Goal: Task Accomplishment & Management: Manage account settings

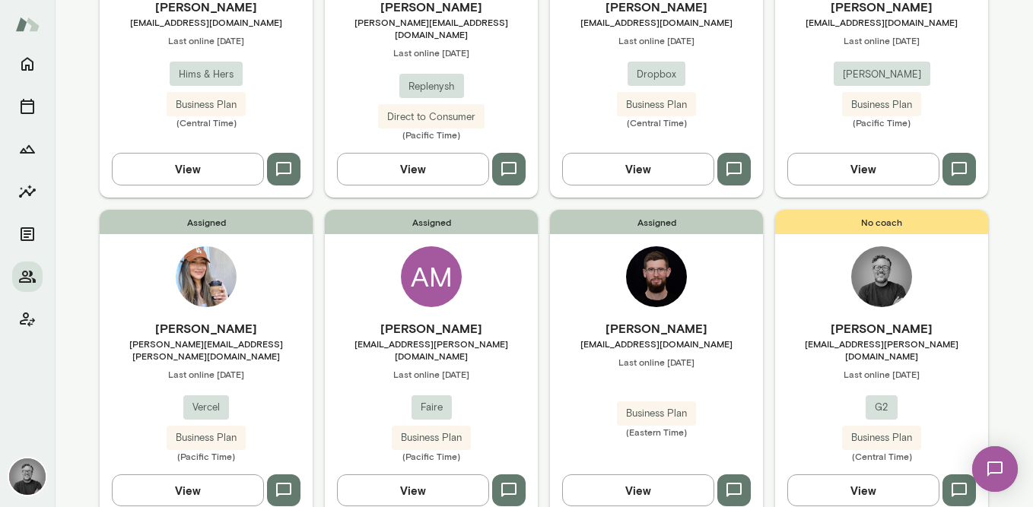
scroll to position [276, 0]
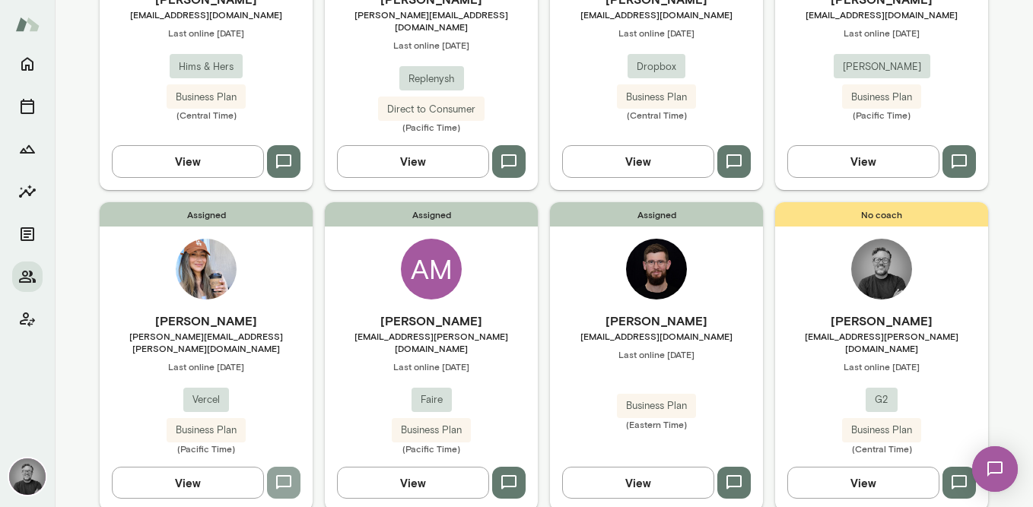
click at [282, 474] on icon "button" at bounding box center [284, 483] width 18 height 18
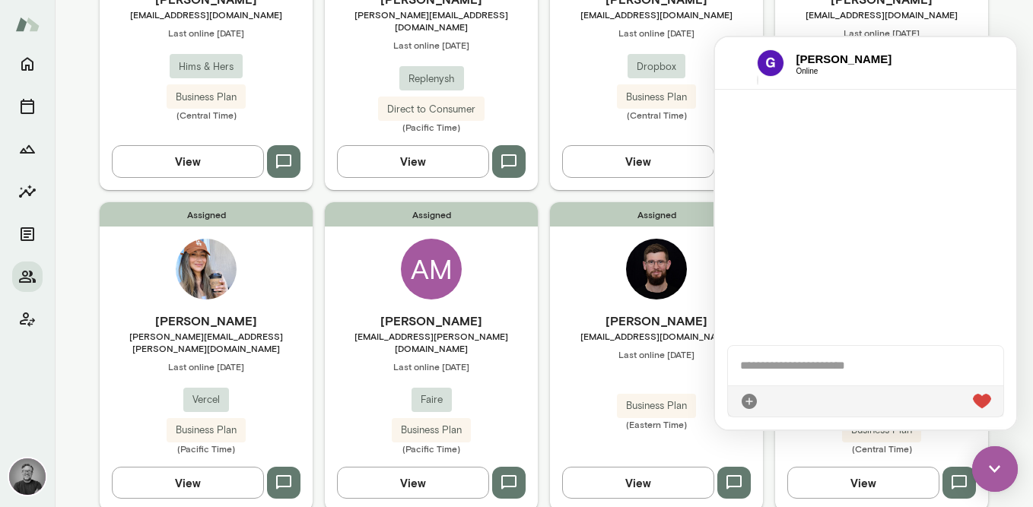
scroll to position [3413, 0]
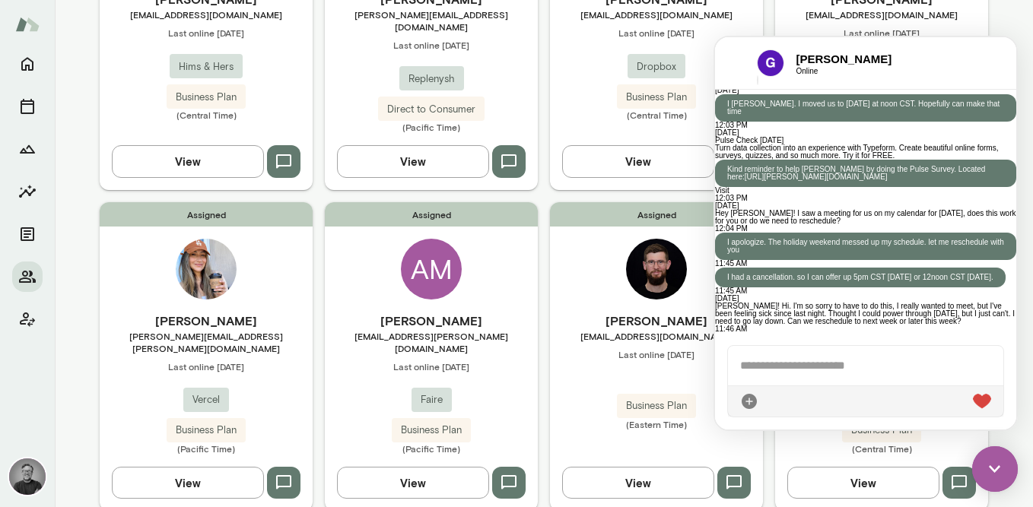
click at [798, 362] on div at bounding box center [865, 366] width 275 height 40
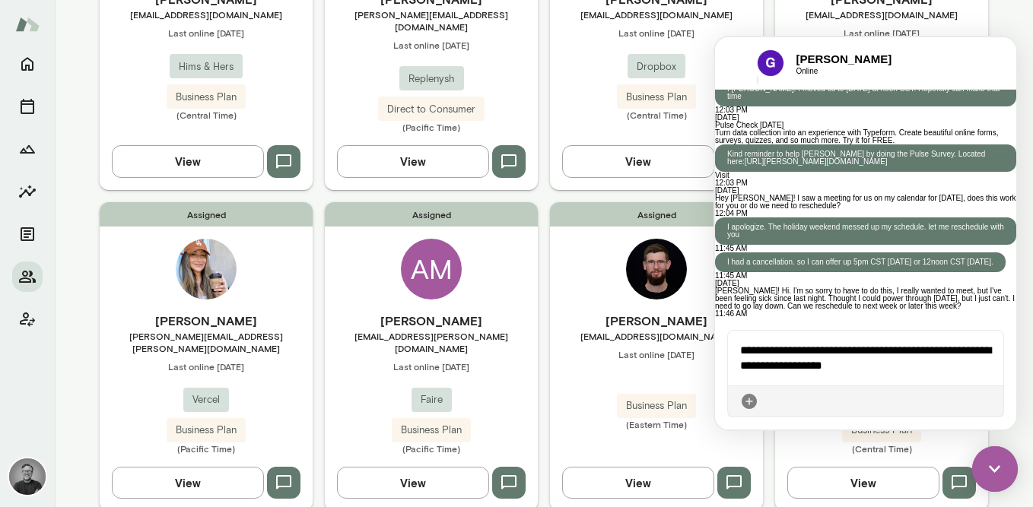
click at [991, 402] on icon at bounding box center [991, 402] width 0 height 0
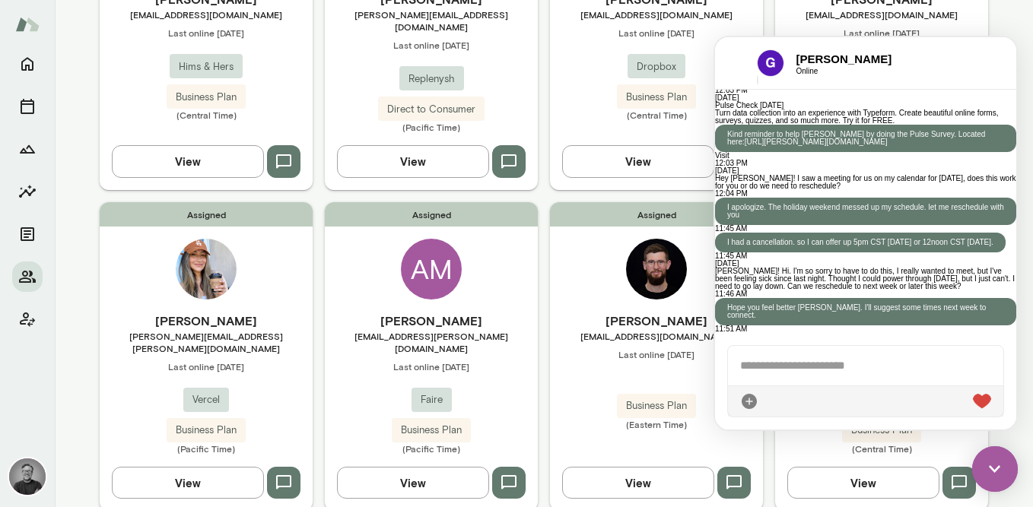
scroll to position [3488, 0]
drag, startPoint x: 145, startPoint y: 325, endPoint x: 262, endPoint y: 332, distance: 116.6
click at [262, 332] on div "[PERSON_NAME] [PERSON_NAME][EMAIL_ADDRESS][PERSON_NAME][DOMAIN_NAME] Last onlin…" at bounding box center [206, 383] width 213 height 143
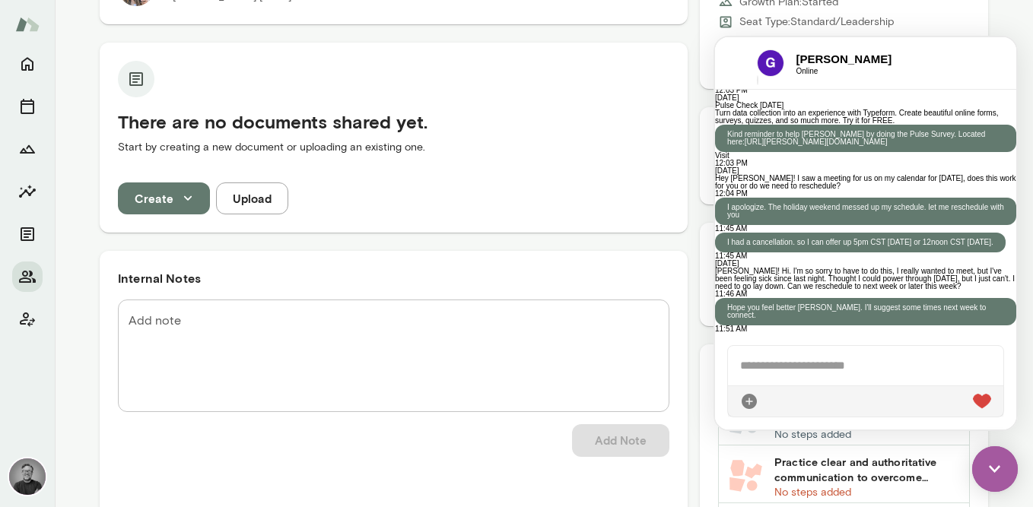
scroll to position [415, 0]
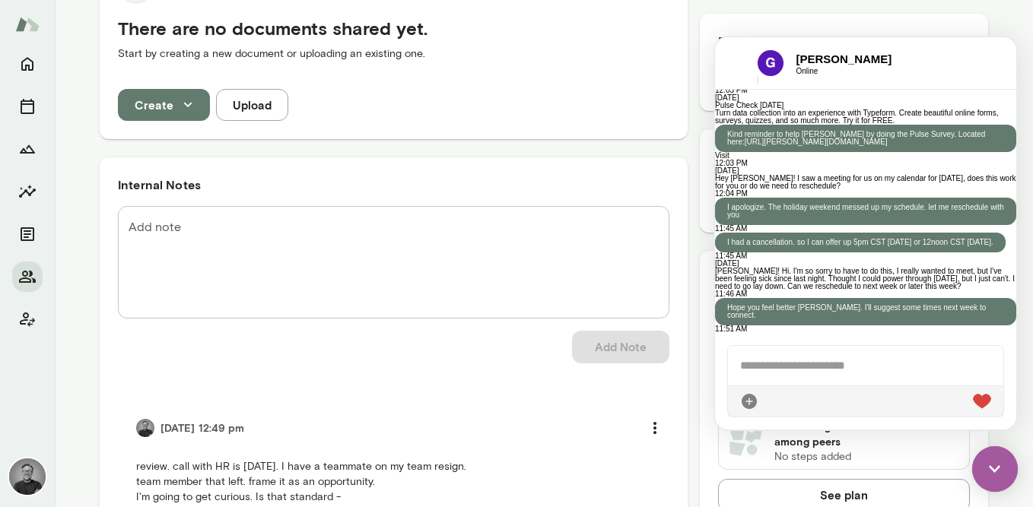
click at [987, 467] on img at bounding box center [995, 470] width 46 height 46
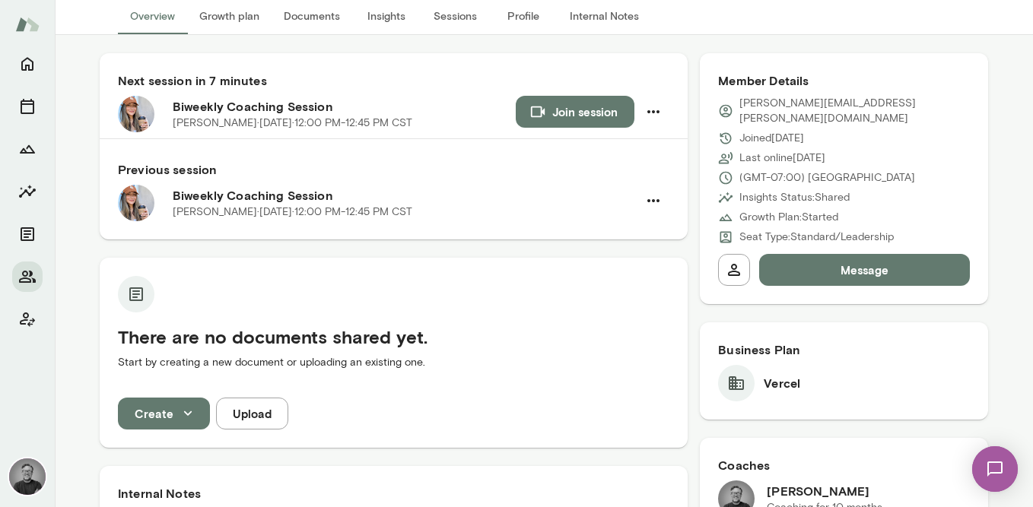
scroll to position [0, 0]
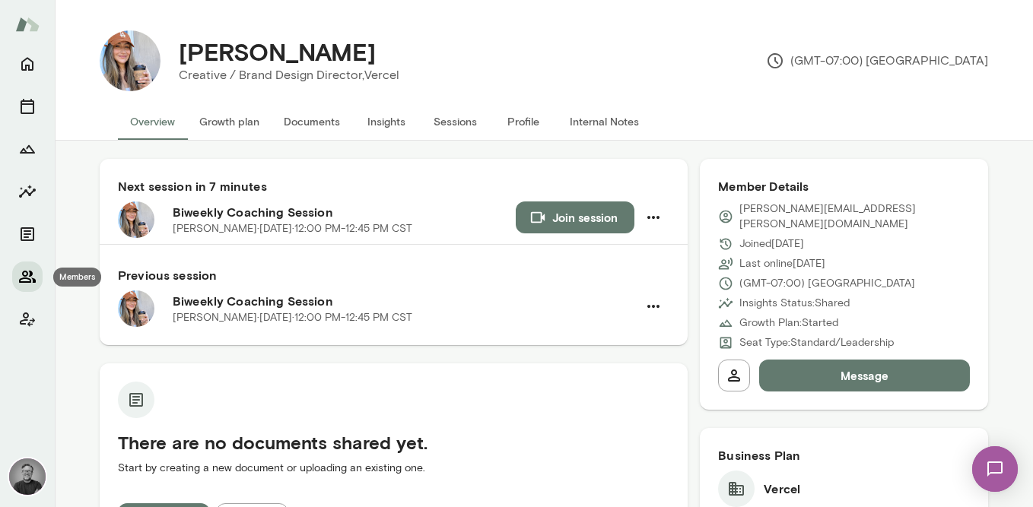
click at [28, 275] on icon "Members" at bounding box center [27, 277] width 18 height 18
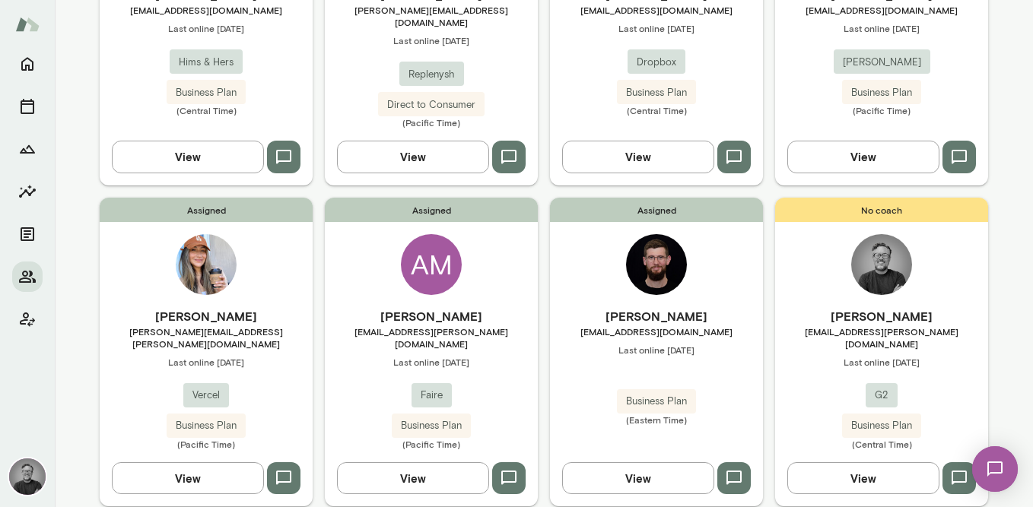
scroll to position [272, 0]
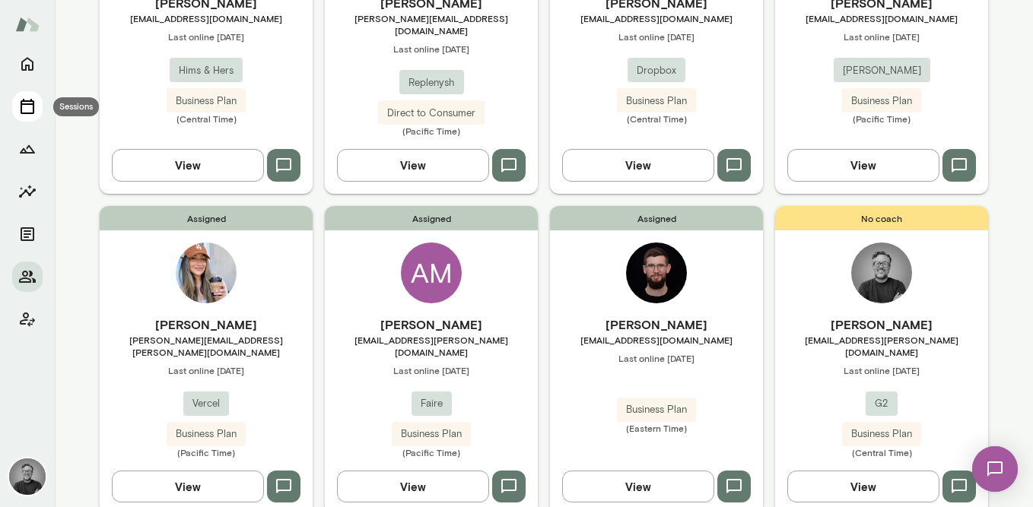
click at [23, 108] on icon "Sessions" at bounding box center [27, 106] width 18 height 18
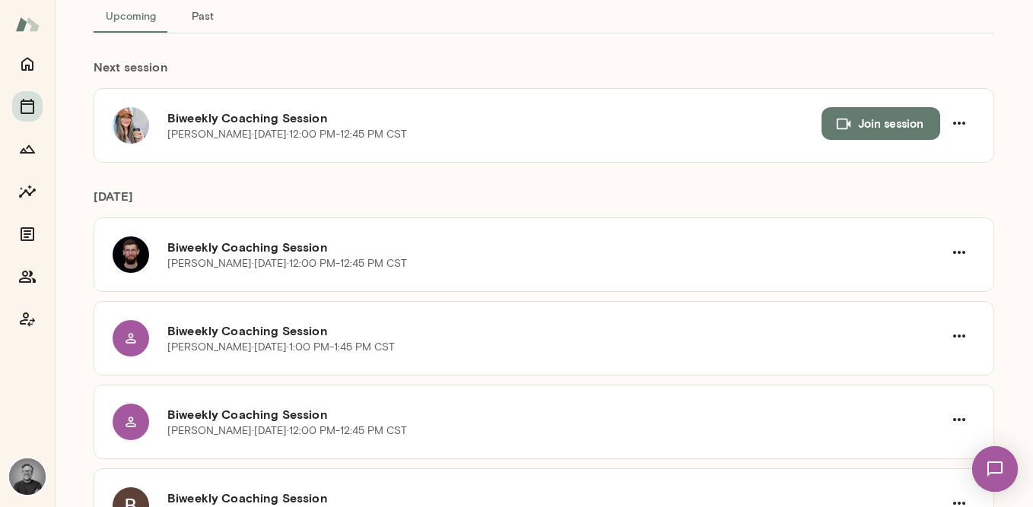
scroll to position [111, 0]
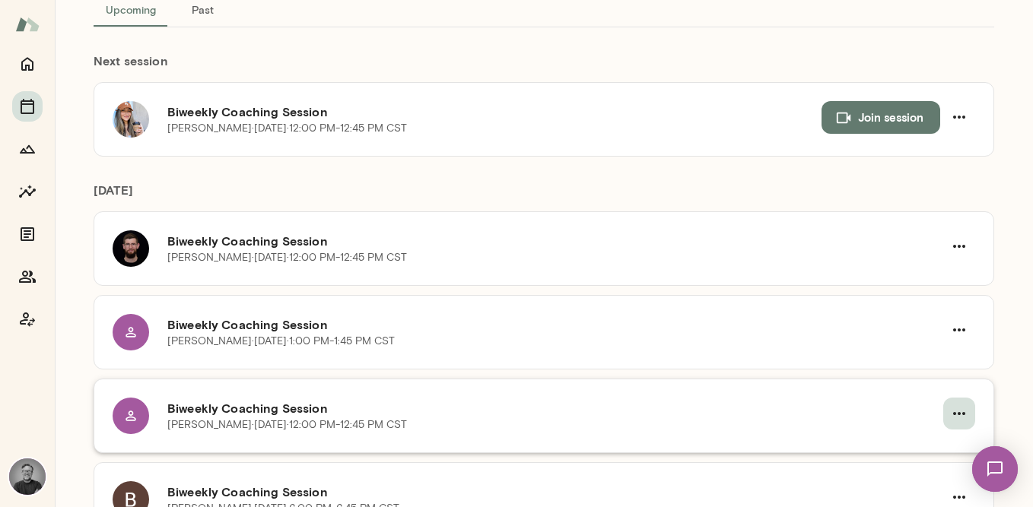
click at [960, 412] on icon "button" at bounding box center [959, 414] width 18 height 18
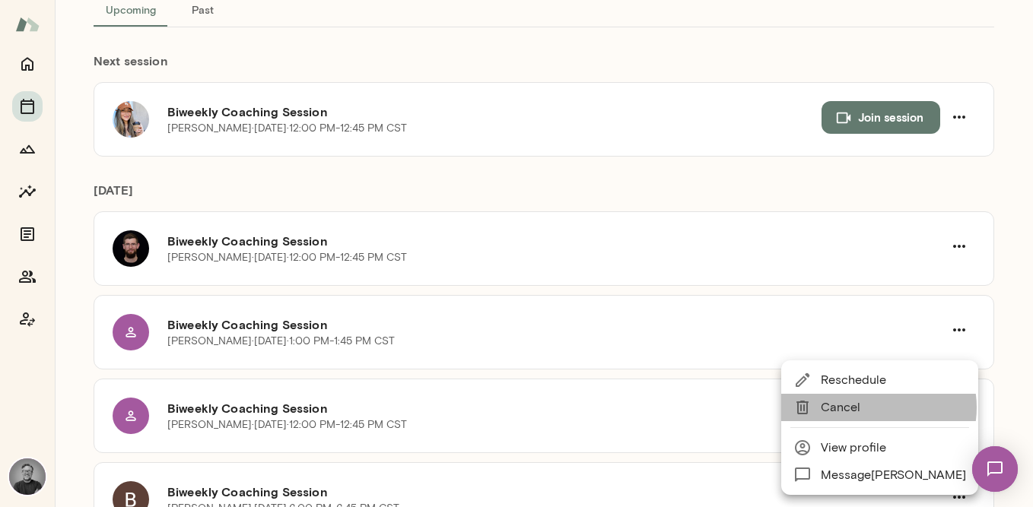
click at [873, 408] on span "Cancel" at bounding box center [893, 408] width 145 height 18
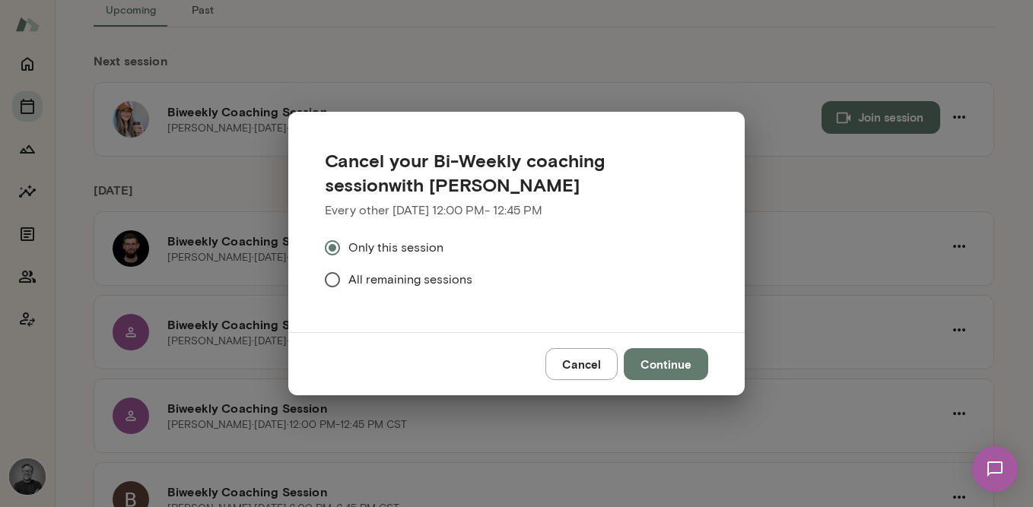
click at [657, 373] on button "Continue" at bounding box center [666, 364] width 84 height 32
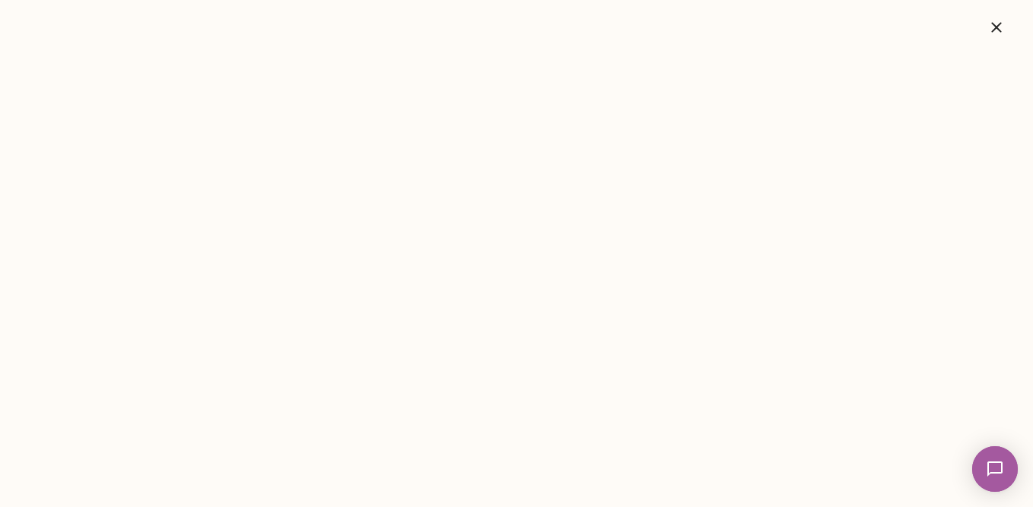
click at [999, 30] on icon "button" at bounding box center [996, 27] width 10 height 10
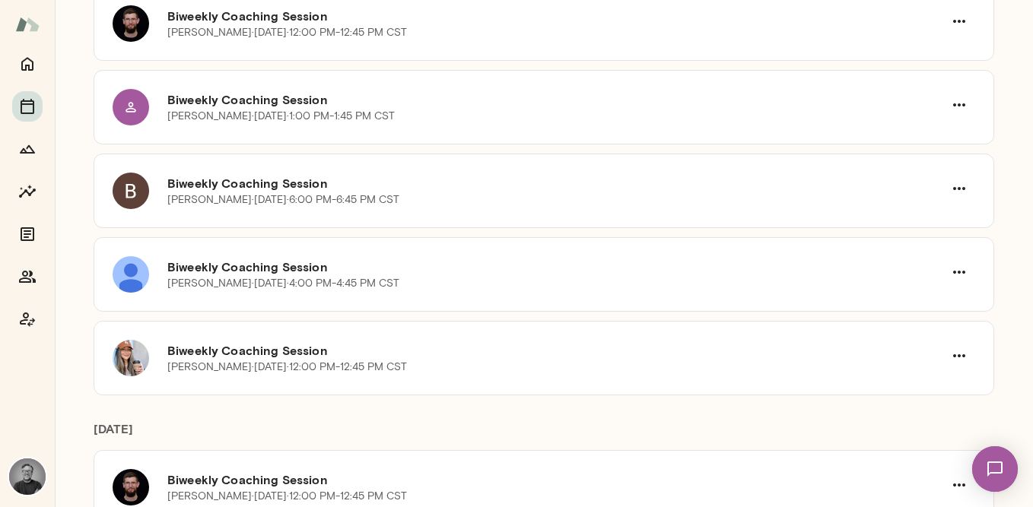
scroll to position [348, 0]
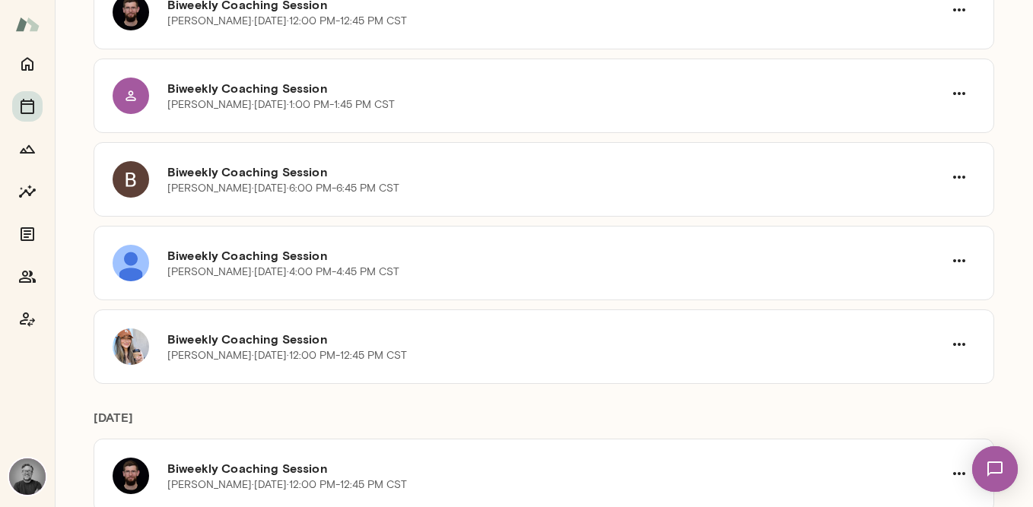
click at [989, 469] on img at bounding box center [995, 469] width 62 height 62
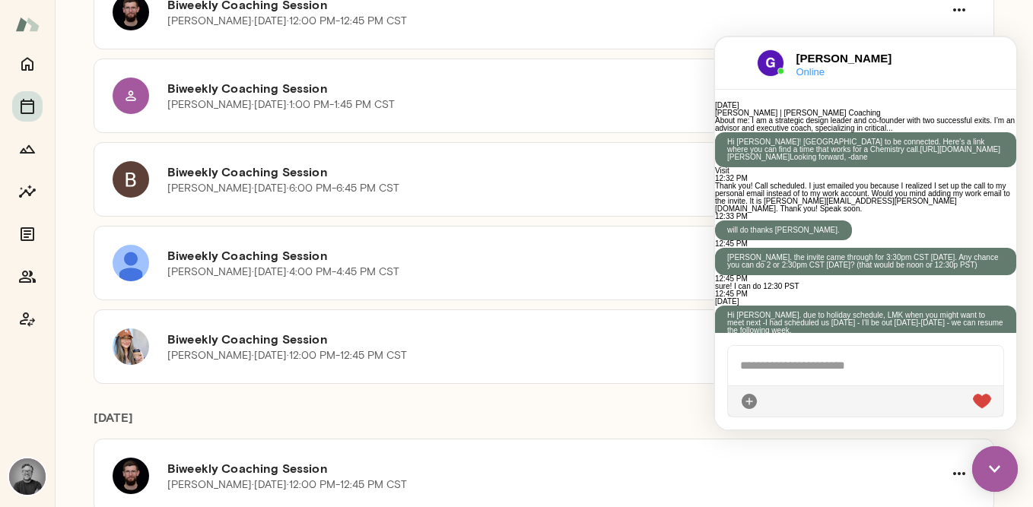
scroll to position [3488, 0]
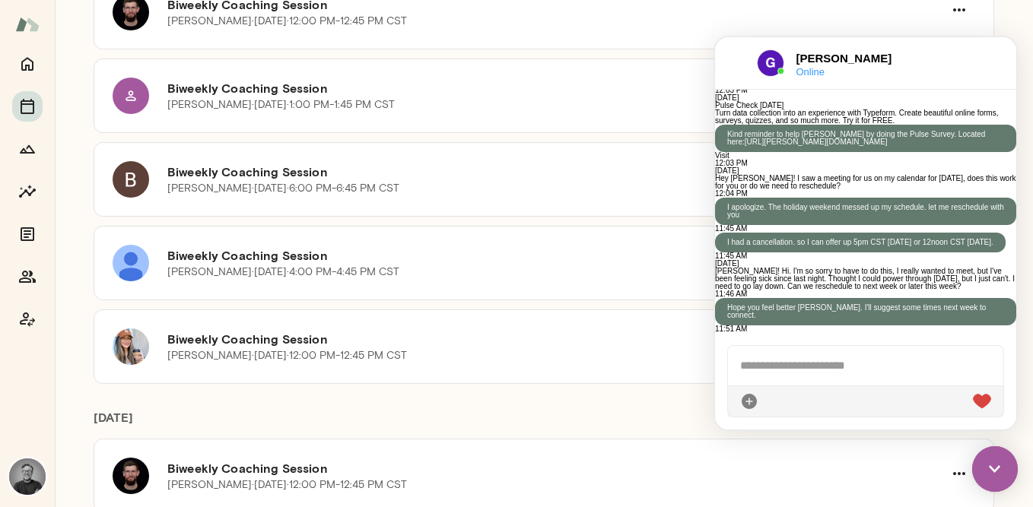
click at [854, 366] on div at bounding box center [865, 366] width 275 height 40
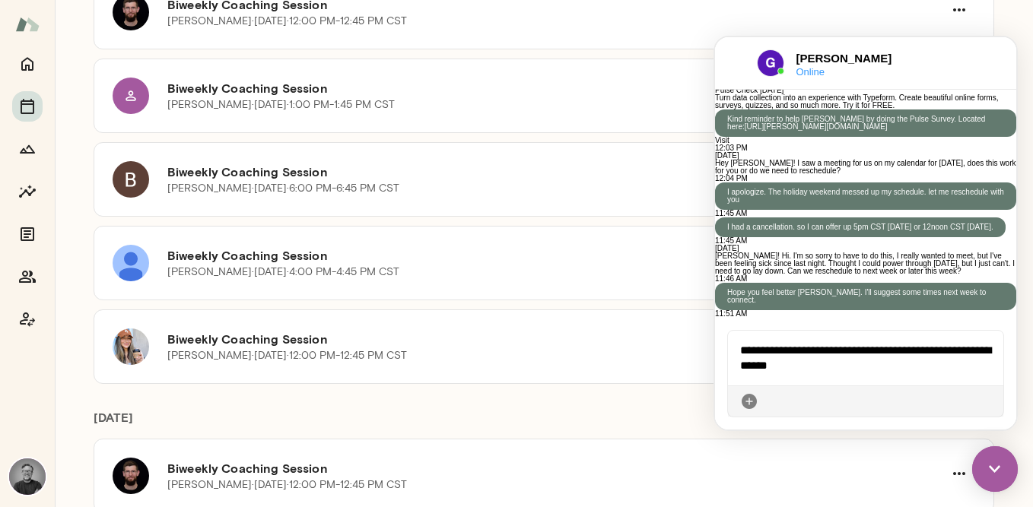
click at [735, 347] on div "**********" at bounding box center [865, 358] width 275 height 55
click at [991, 402] on icon at bounding box center [991, 402] width 0 height 0
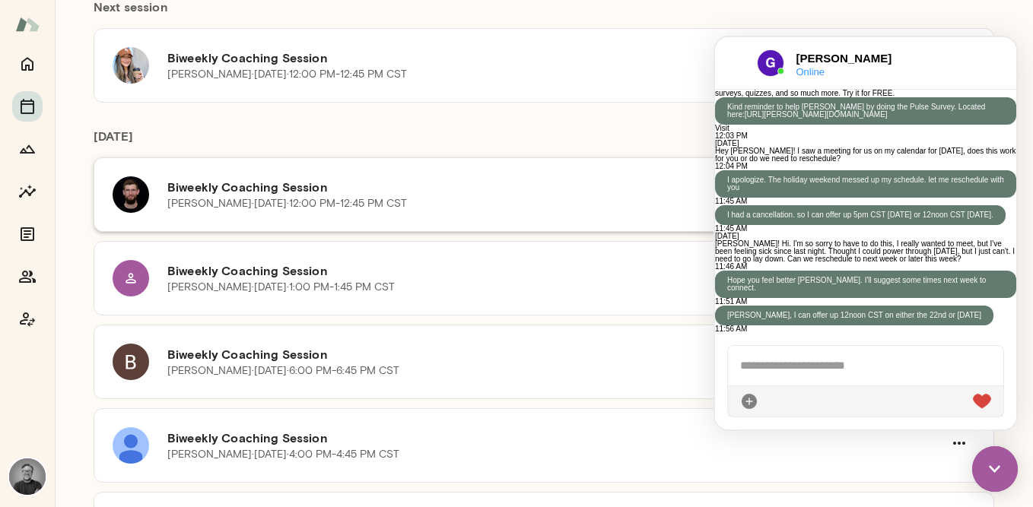
scroll to position [149, 0]
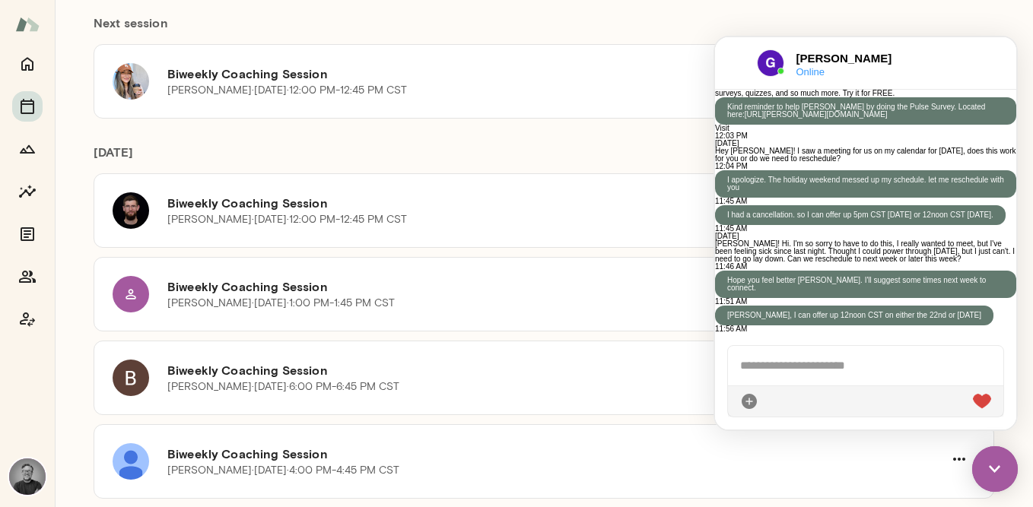
click at [995, 464] on img at bounding box center [995, 470] width 46 height 46
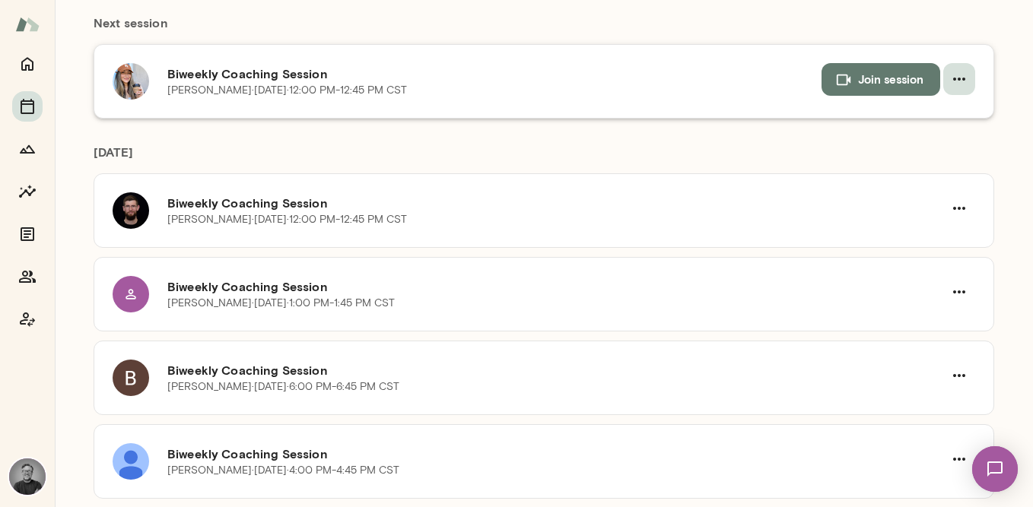
click at [957, 82] on icon "button" at bounding box center [959, 79] width 18 height 18
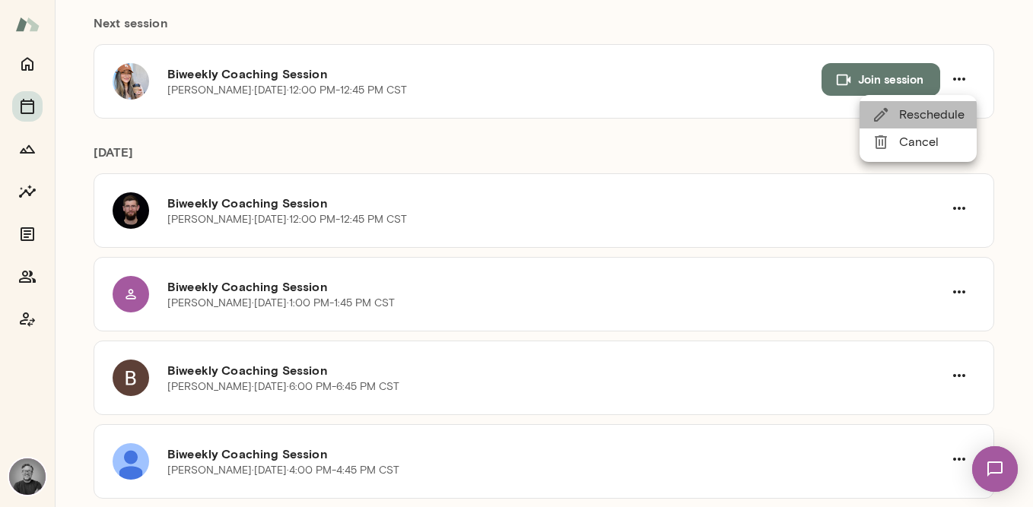
click at [945, 117] on span "Reschedule" at bounding box center [931, 115] width 65 height 18
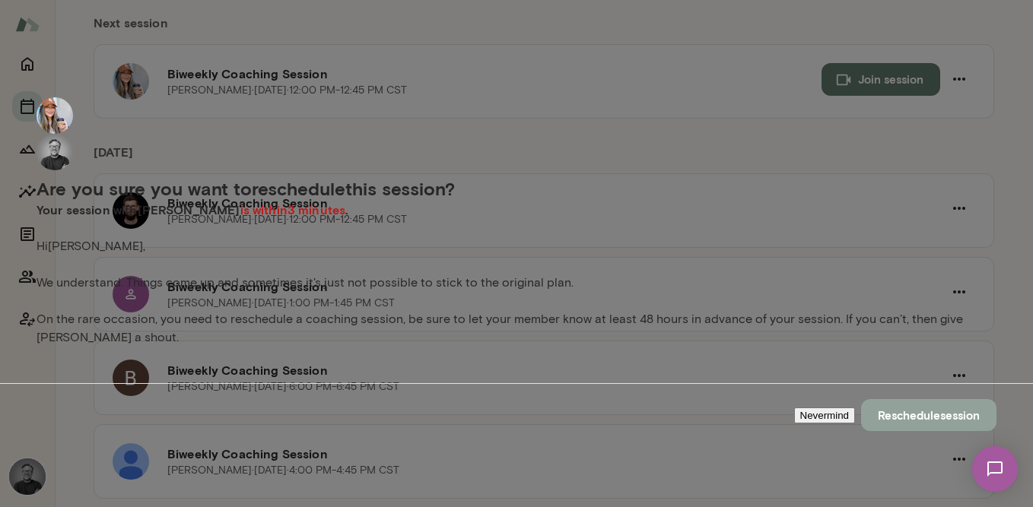
click at [861, 399] on button "Reschedule session" at bounding box center [928, 415] width 135 height 32
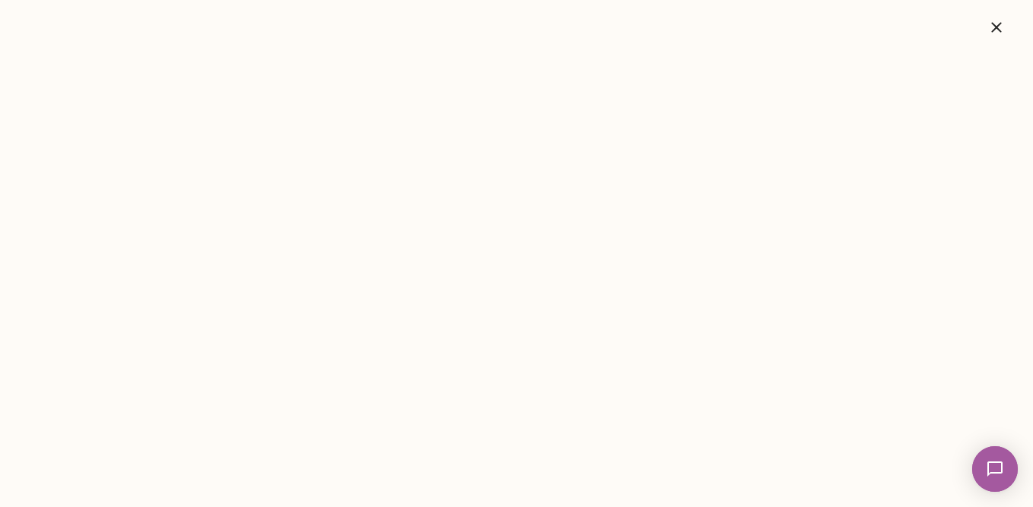
click at [994, 28] on icon "button" at bounding box center [996, 27] width 10 height 10
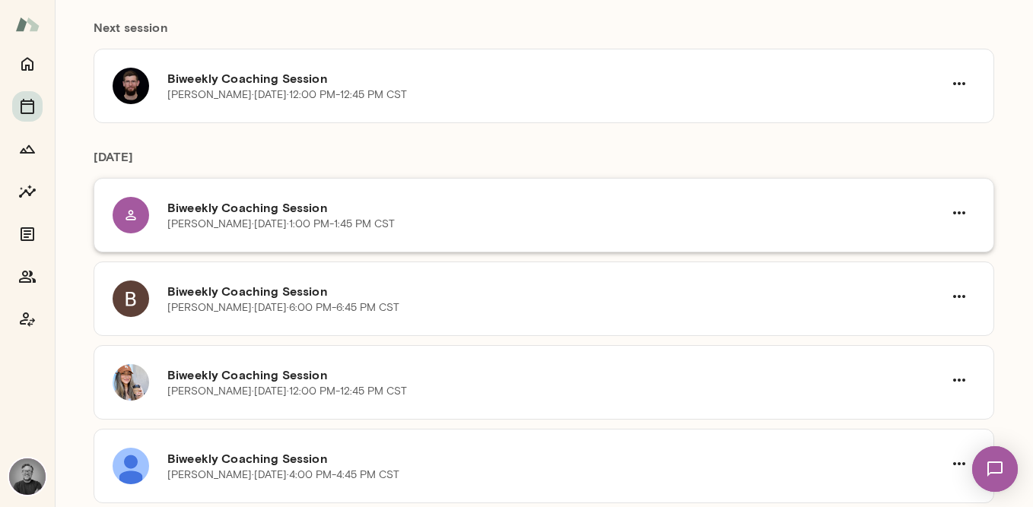
scroll to position [0, 0]
